Goal: Information Seeking & Learning: Learn about a topic

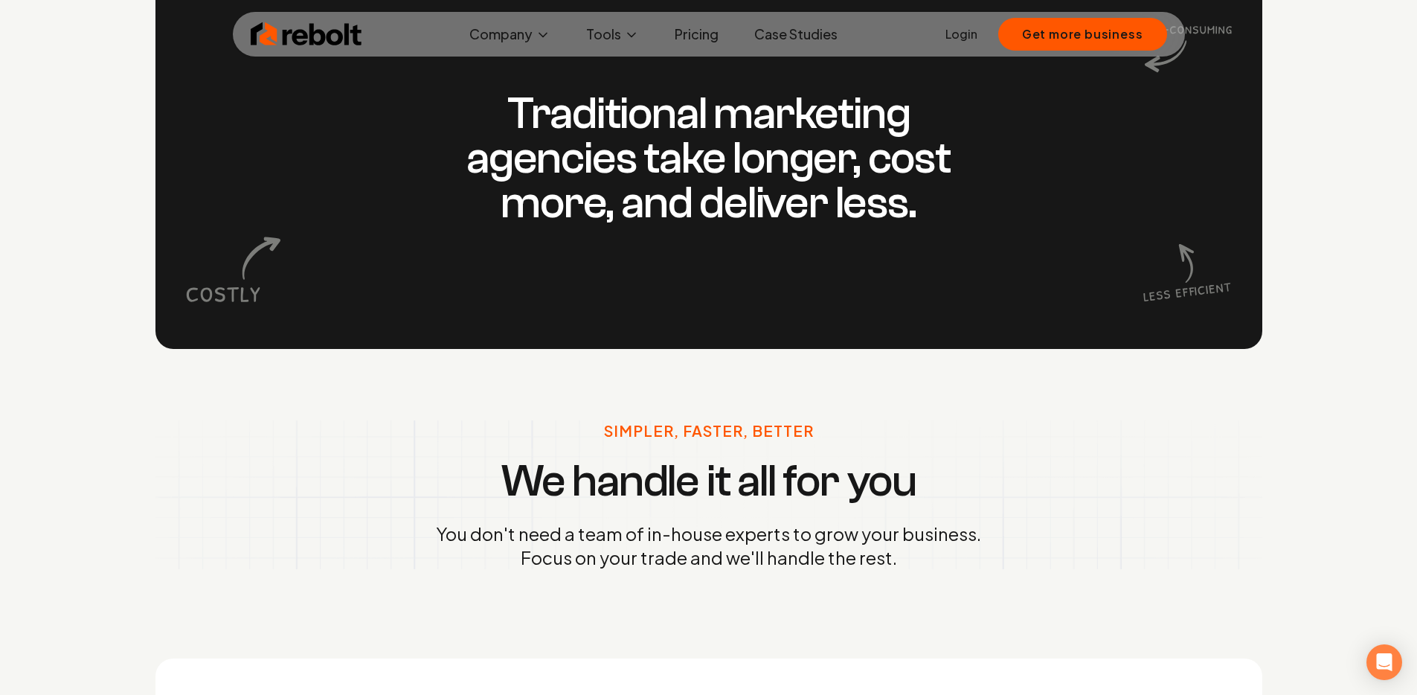
scroll to position [1440, 0]
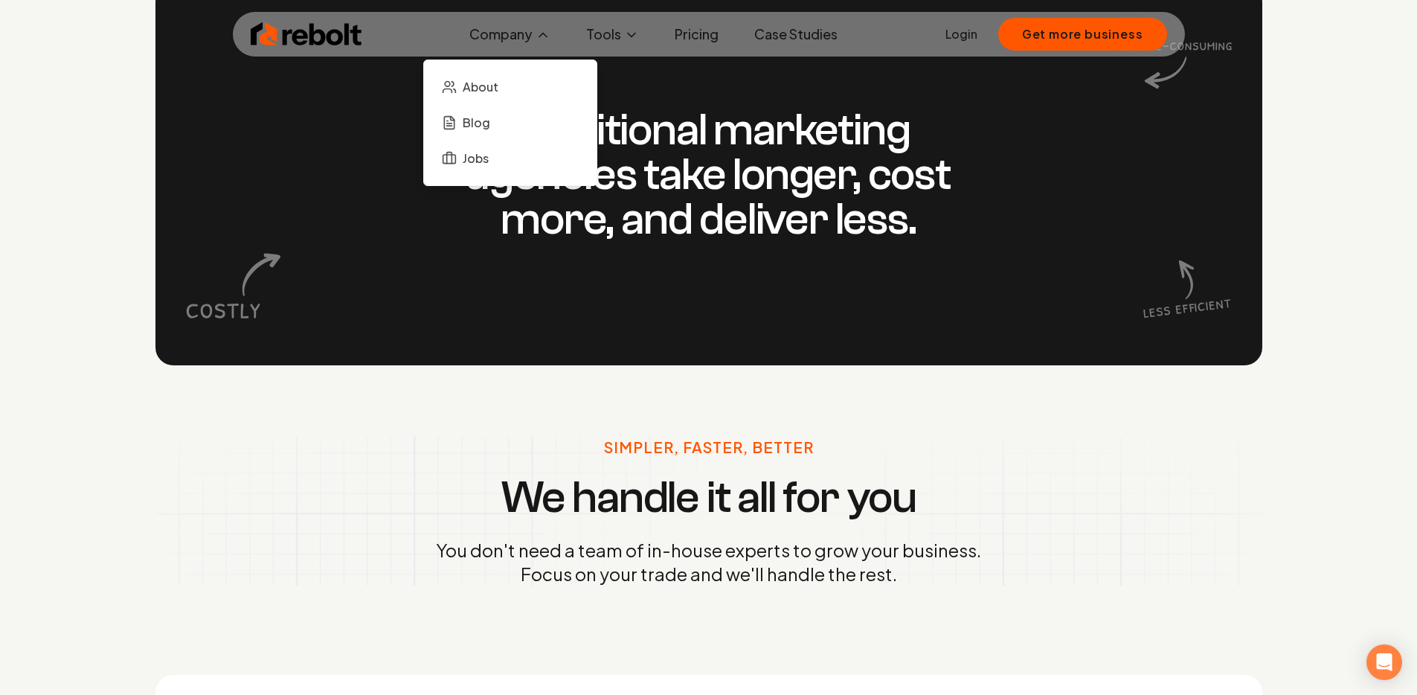
click at [538, 36] on icon at bounding box center [542, 35] width 15 height 15
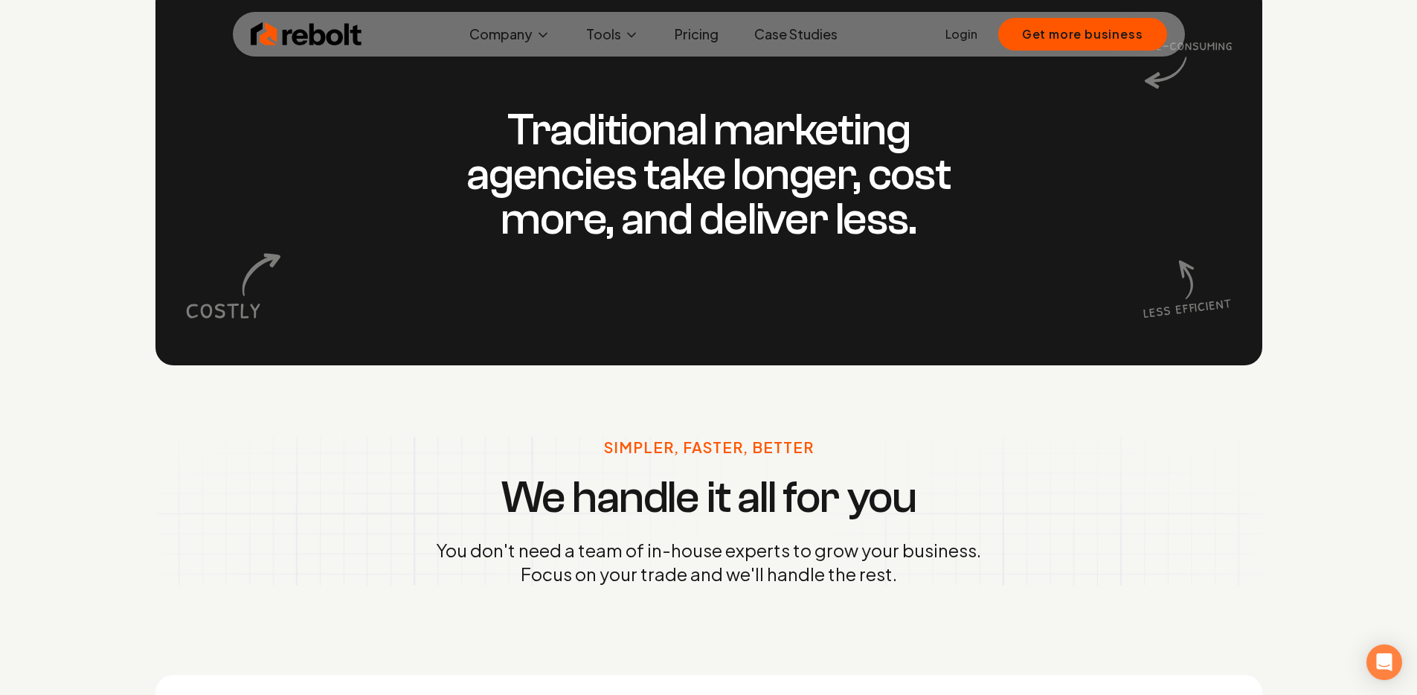
click at [703, 35] on link "Pricing" at bounding box center [697, 34] width 68 height 30
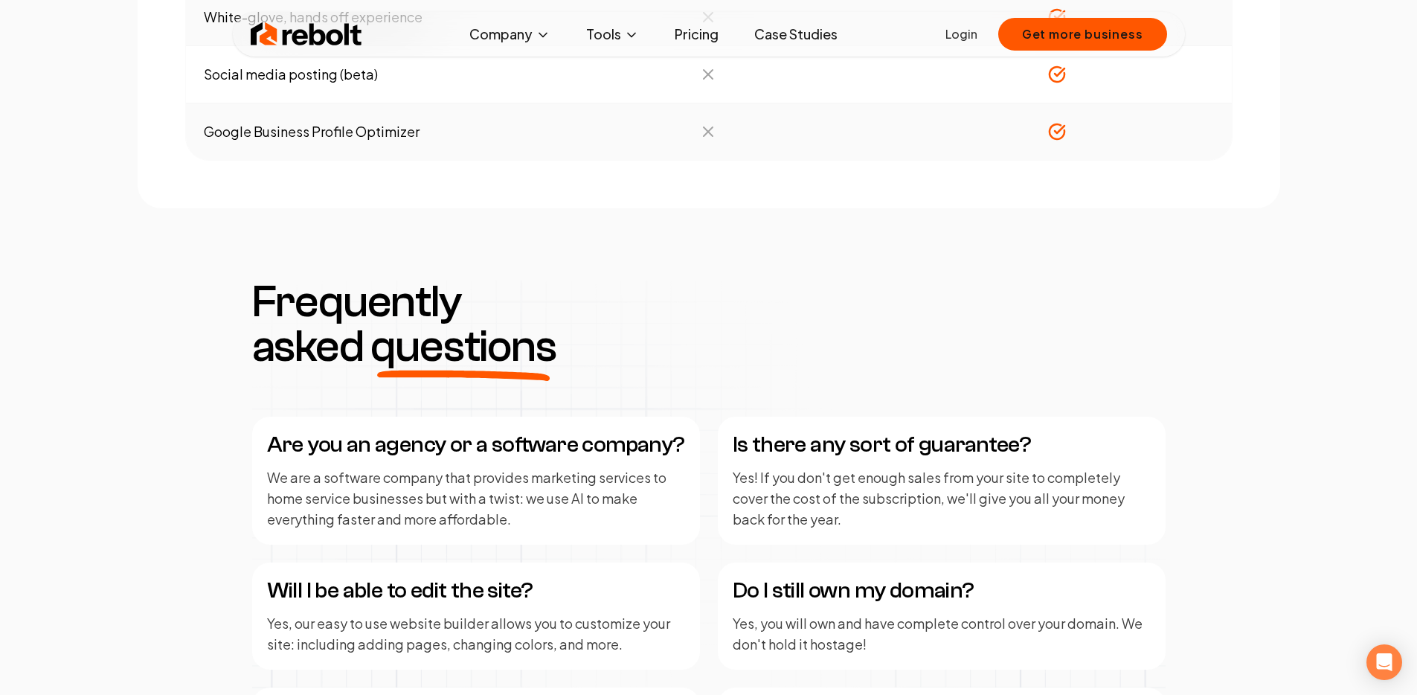
scroll to position [1842, 0]
